Goal: Task Accomplishment & Management: Manage account settings

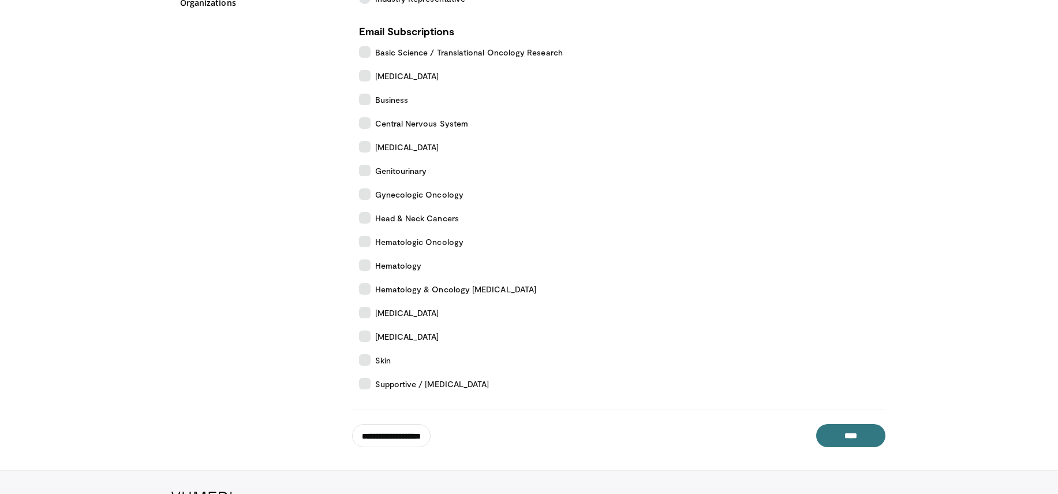
scroll to position [319, 0]
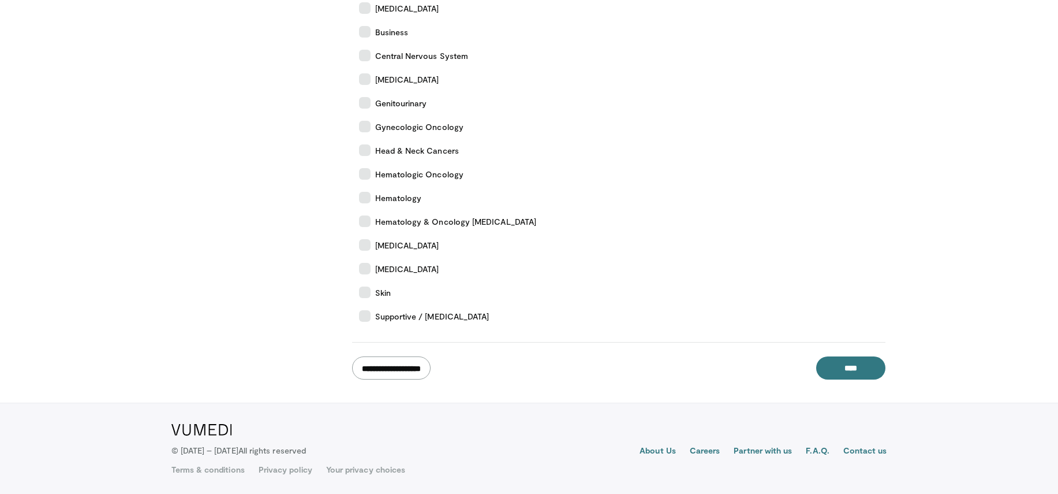
click at [396, 360] on input "**********" at bounding box center [391, 367] width 79 height 23
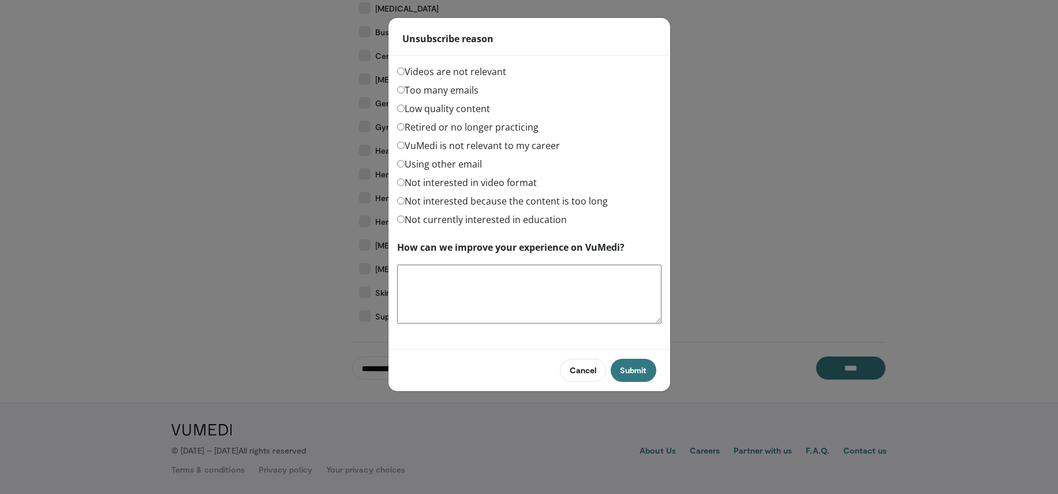
click at [657, 377] on div "Cancel Submit" at bounding box center [530, 370] width 282 height 42
click at [642, 374] on button "Submit" at bounding box center [633, 370] width 45 height 23
click at [464, 68] on label "Videos are not relevant" at bounding box center [451, 72] width 109 height 14
click at [631, 370] on button "Submit" at bounding box center [633, 370] width 45 height 23
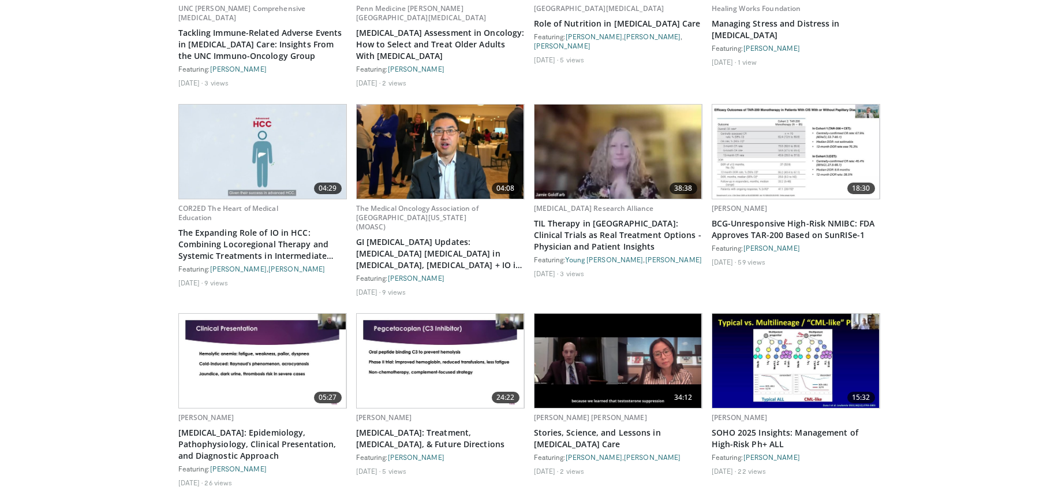
scroll to position [6614, 0]
